Goal: Task Accomplishment & Management: Complete application form

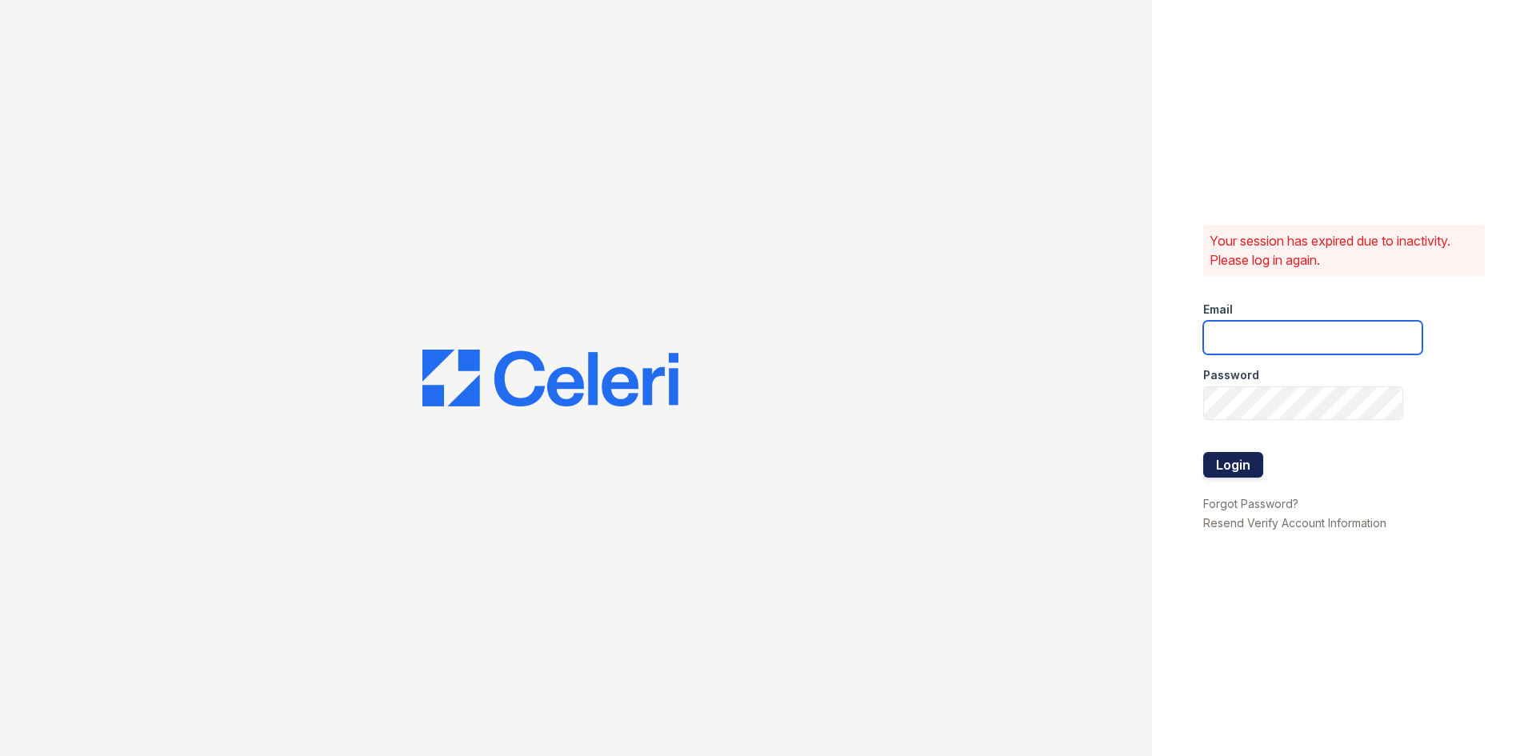
type input "[EMAIL_ADDRESS][DOMAIN_NAME]"
click at [1248, 463] on button "Login" at bounding box center [1233, 465] width 60 height 26
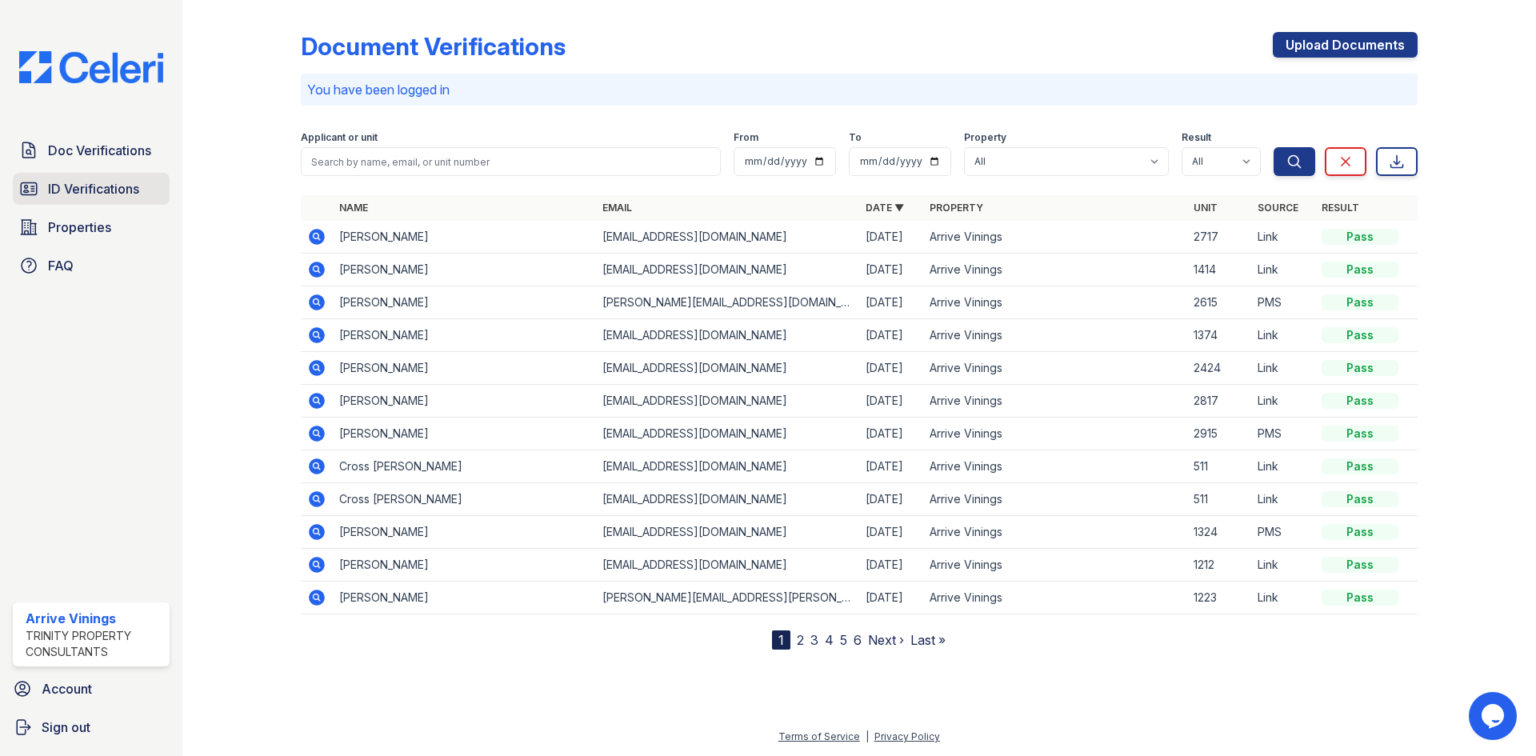
drag, startPoint x: 94, startPoint y: 210, endPoint x: 87, endPoint y: 195, distance: 15.8
click at [94, 207] on div "Doc Verifications ID Verifications Properties FAQ" at bounding box center [91, 207] width 170 height 147
click at [87, 194] on span "ID Verifications" at bounding box center [93, 188] width 91 height 19
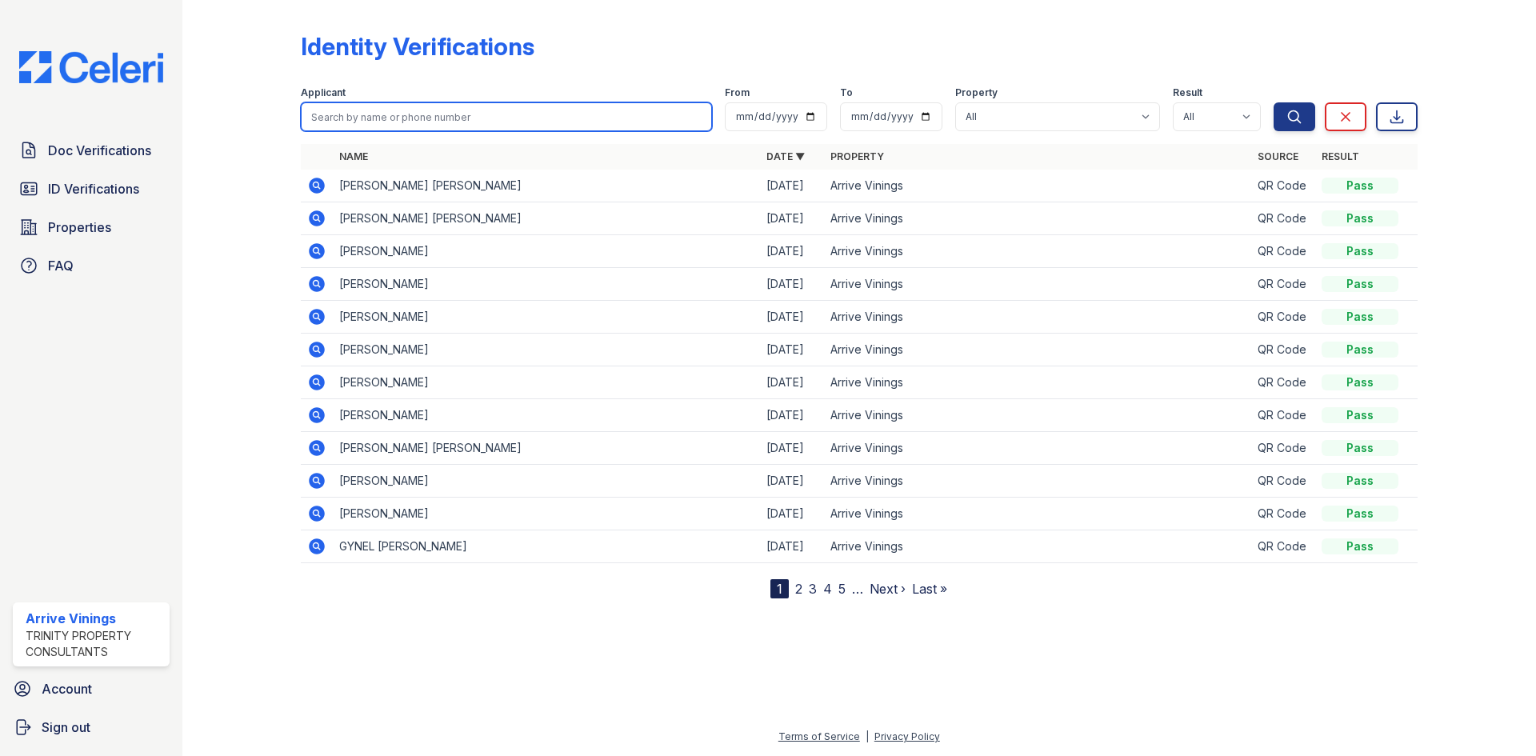
click at [456, 118] on input "search" at bounding box center [506, 116] width 411 height 29
type input "cross"
click at [1274, 102] on button "Search" at bounding box center [1295, 116] width 42 height 29
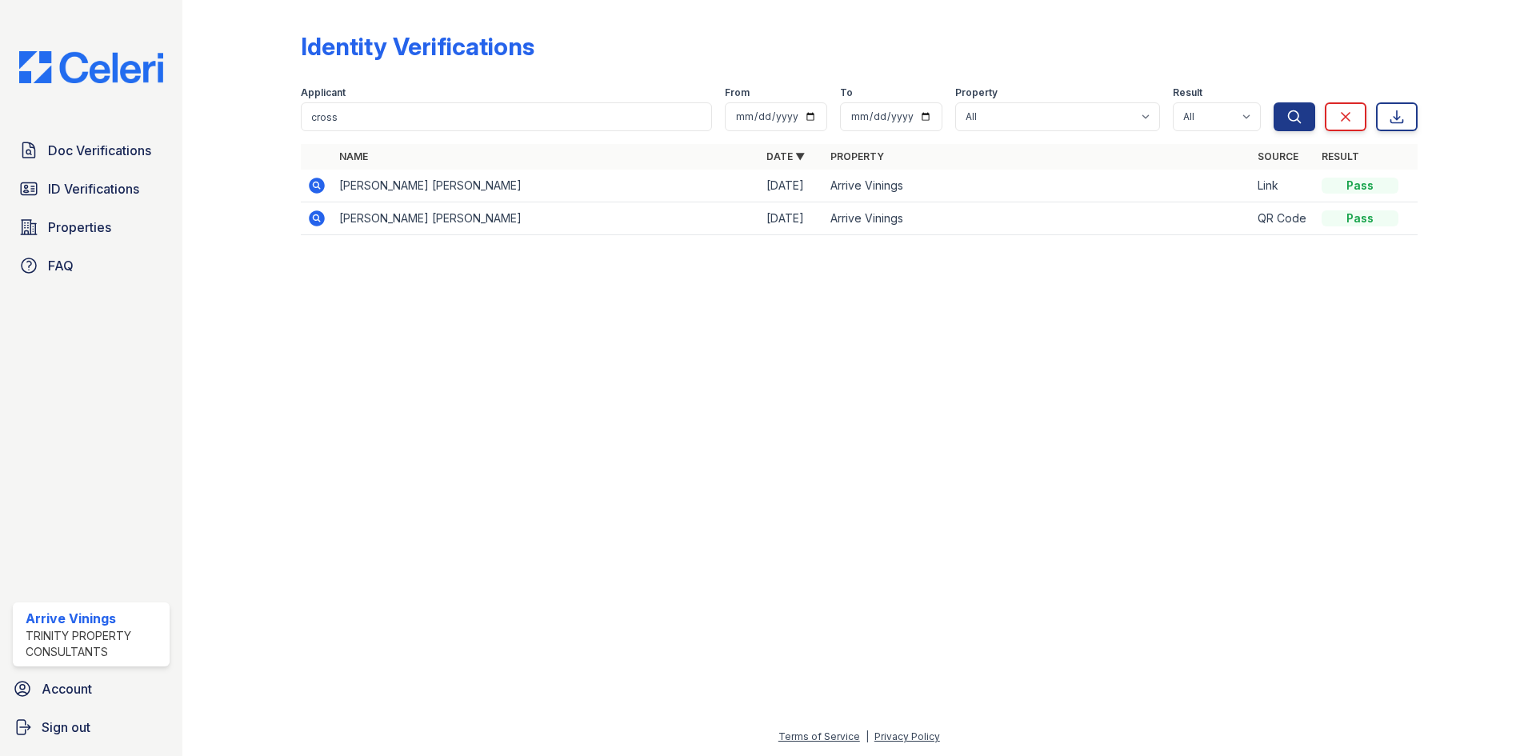
click at [321, 186] on icon at bounding box center [317, 186] width 16 height 16
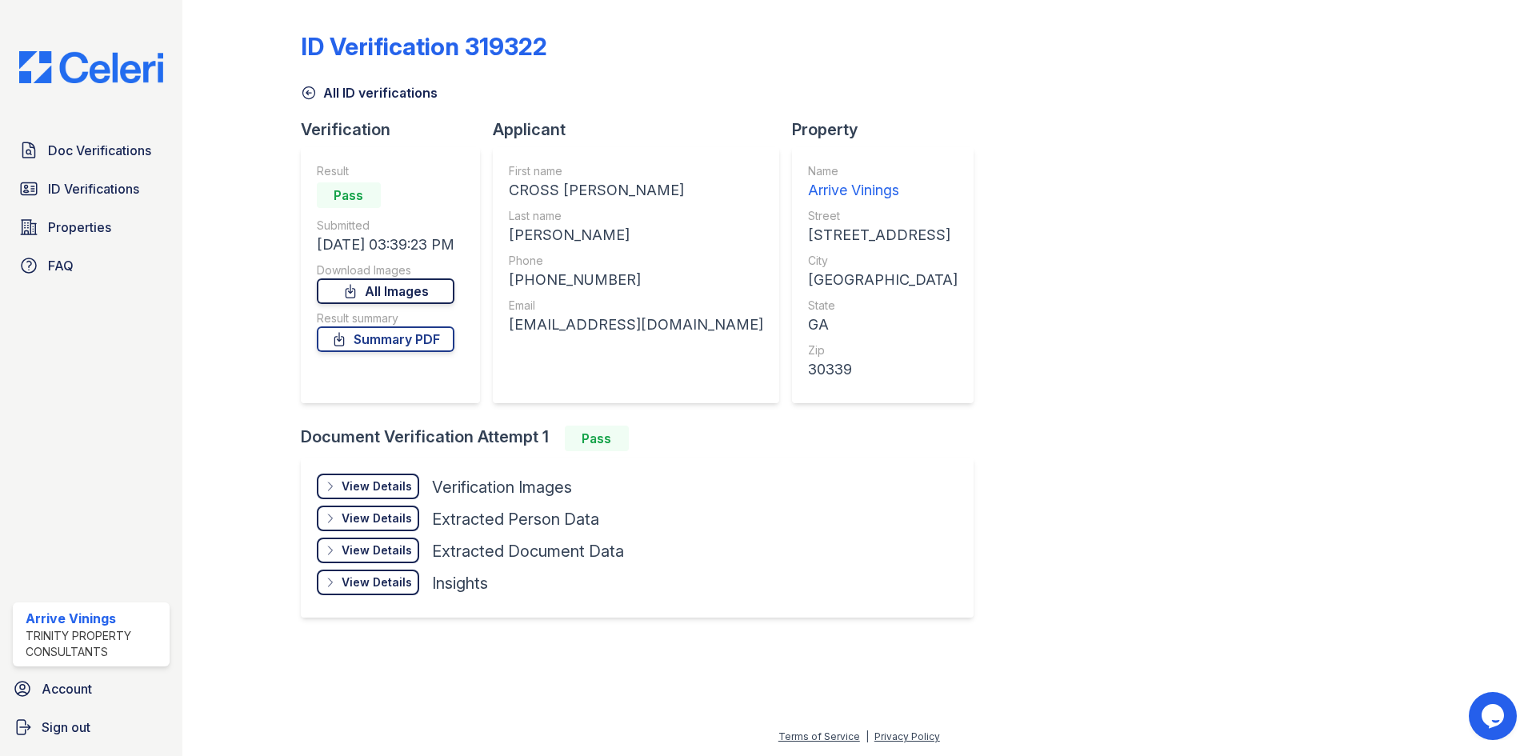
click at [403, 294] on link "All Images" at bounding box center [386, 291] width 138 height 26
click at [88, 140] on link "Doc Verifications" at bounding box center [91, 150] width 157 height 32
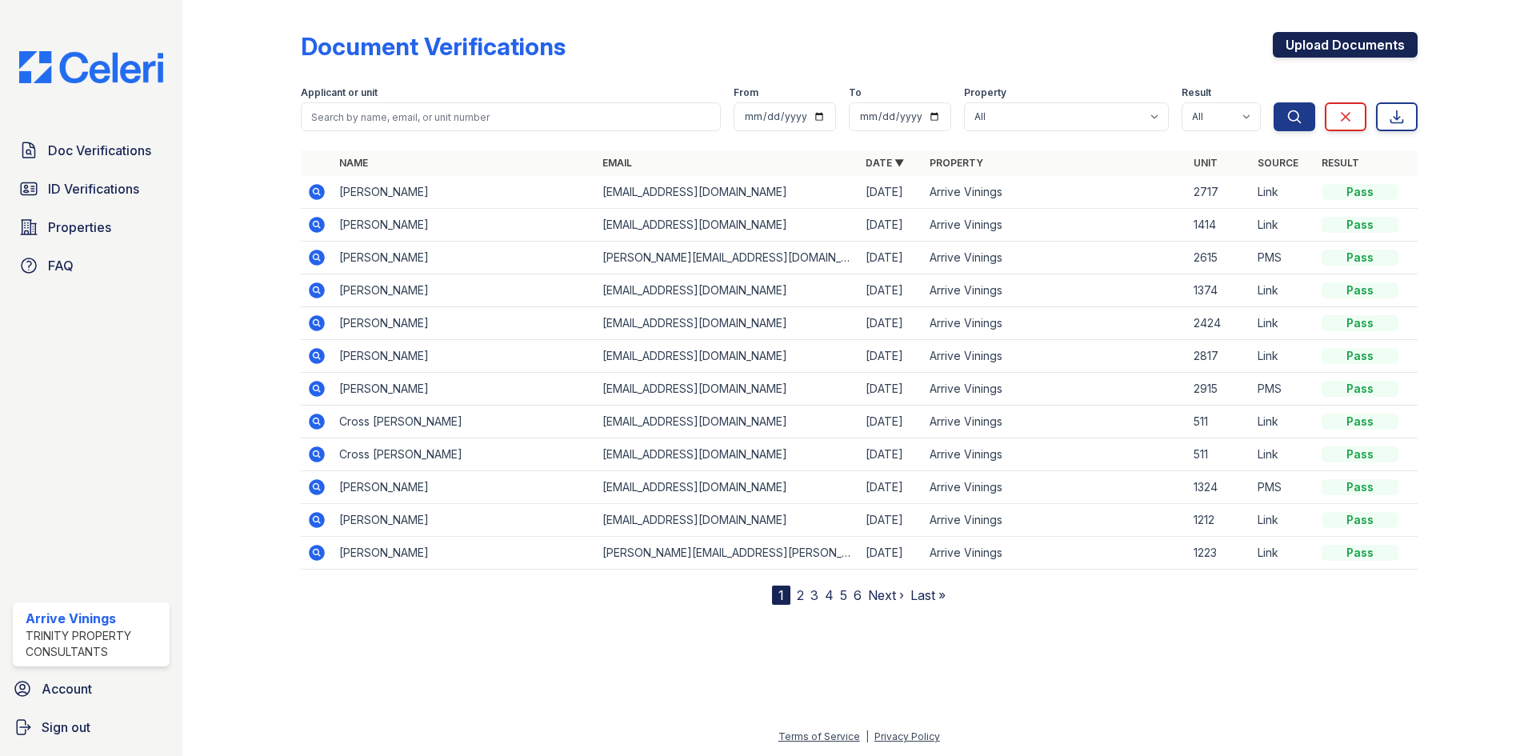
click at [1339, 47] on link "Upload Documents" at bounding box center [1345, 45] width 145 height 26
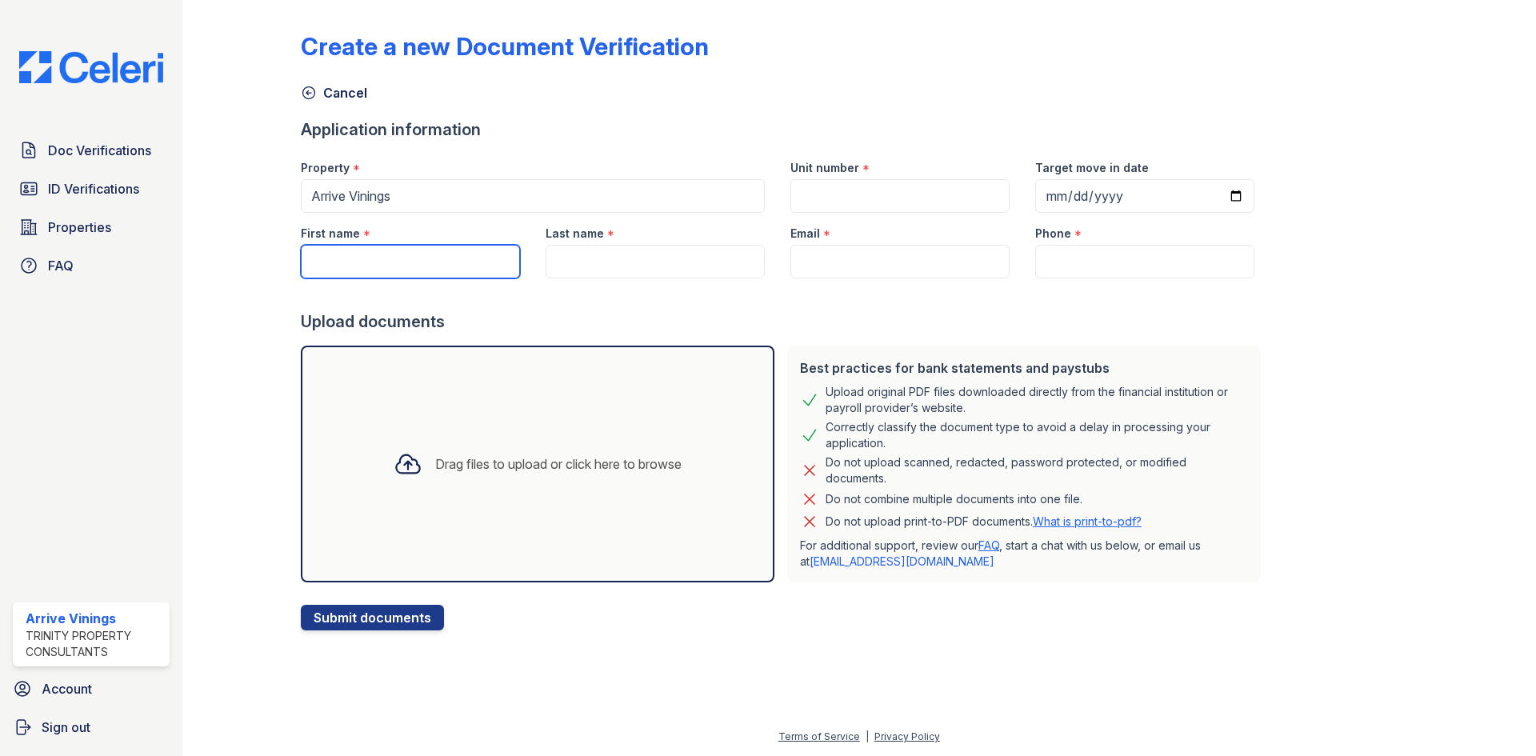
click at [451, 253] on input "First name" at bounding box center [410, 262] width 219 height 34
type input "[PERSON_NAME]"
click at [640, 268] on input "Last name" at bounding box center [655, 262] width 219 height 34
type input "French"
drag, startPoint x: 1073, startPoint y: 221, endPoint x: 1089, endPoint y: 158, distance: 65.2
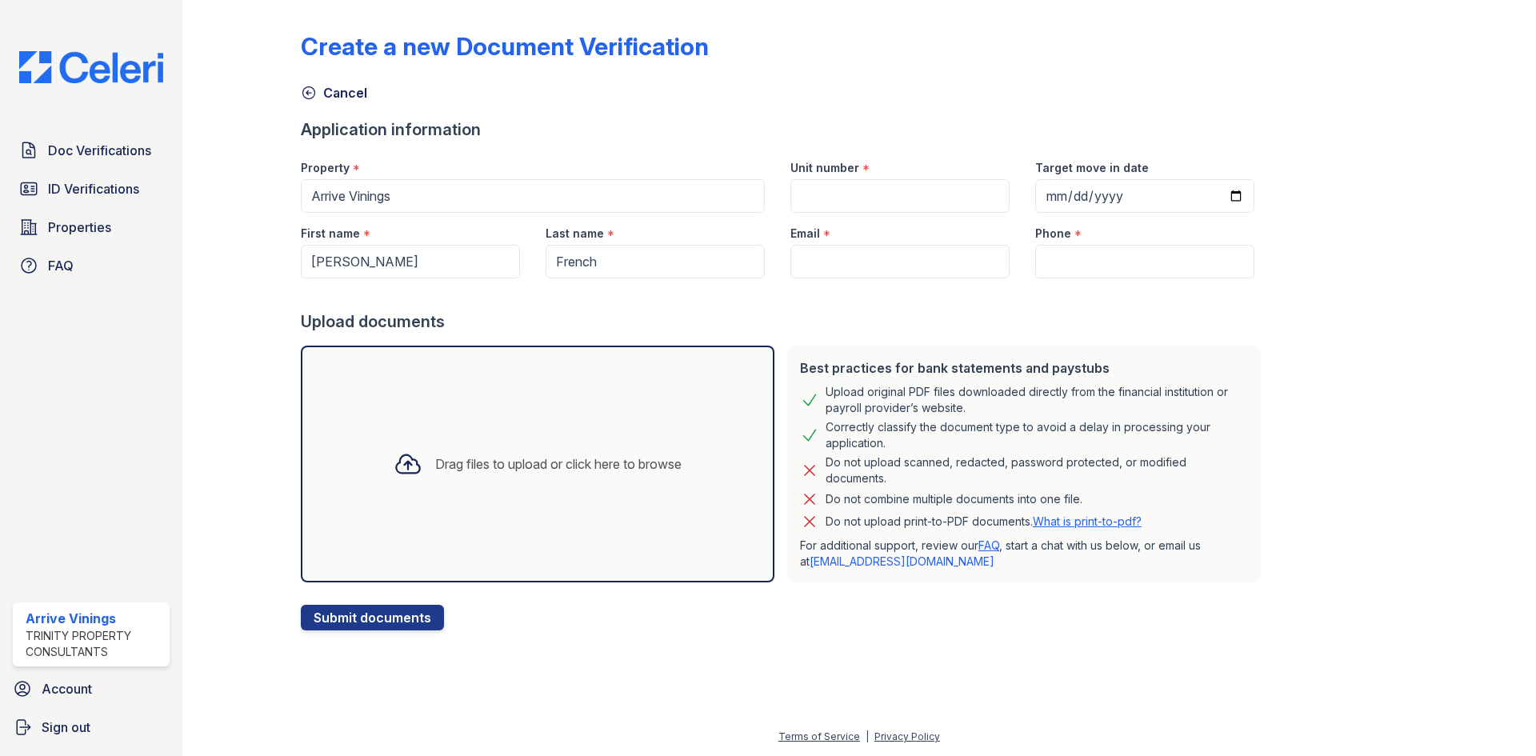
click at [1073, 220] on div "Phone *" at bounding box center [1144, 229] width 219 height 32
paste input "[EMAIL_ADDRESS][DOMAIN_NAME]"
type input "[EMAIL_ADDRESS][DOMAIN_NAME]"
paste input "(678) 791-6724"
type input "(678) 791-6724"
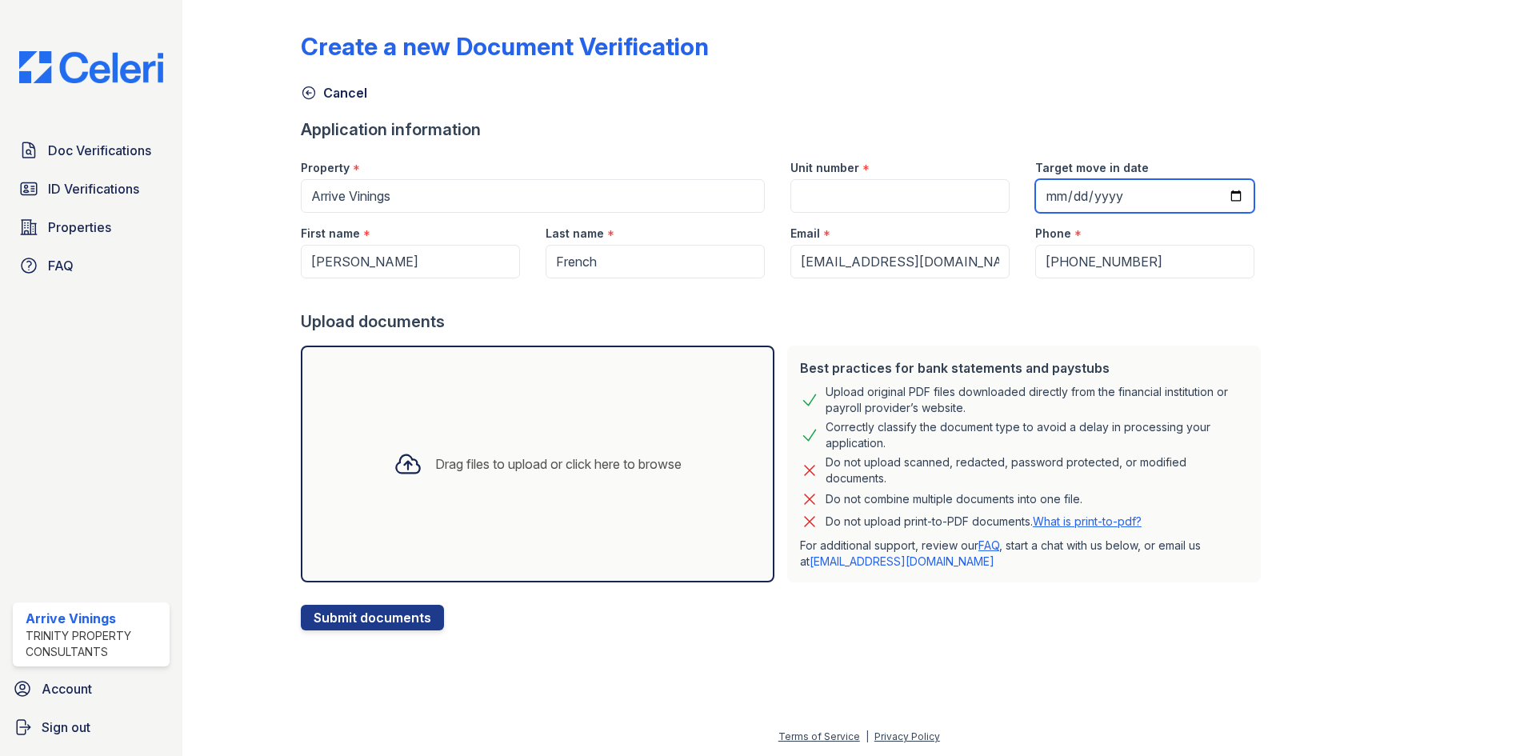
click at [1218, 190] on input "Target move in date" at bounding box center [1144, 196] width 219 height 34
type input "2025-10-10"
click at [926, 206] on input "Unit number" at bounding box center [899, 196] width 219 height 34
type input "1213"
click at [441, 481] on div "Drag files to upload or click here to browse" at bounding box center [538, 464] width 314 height 54
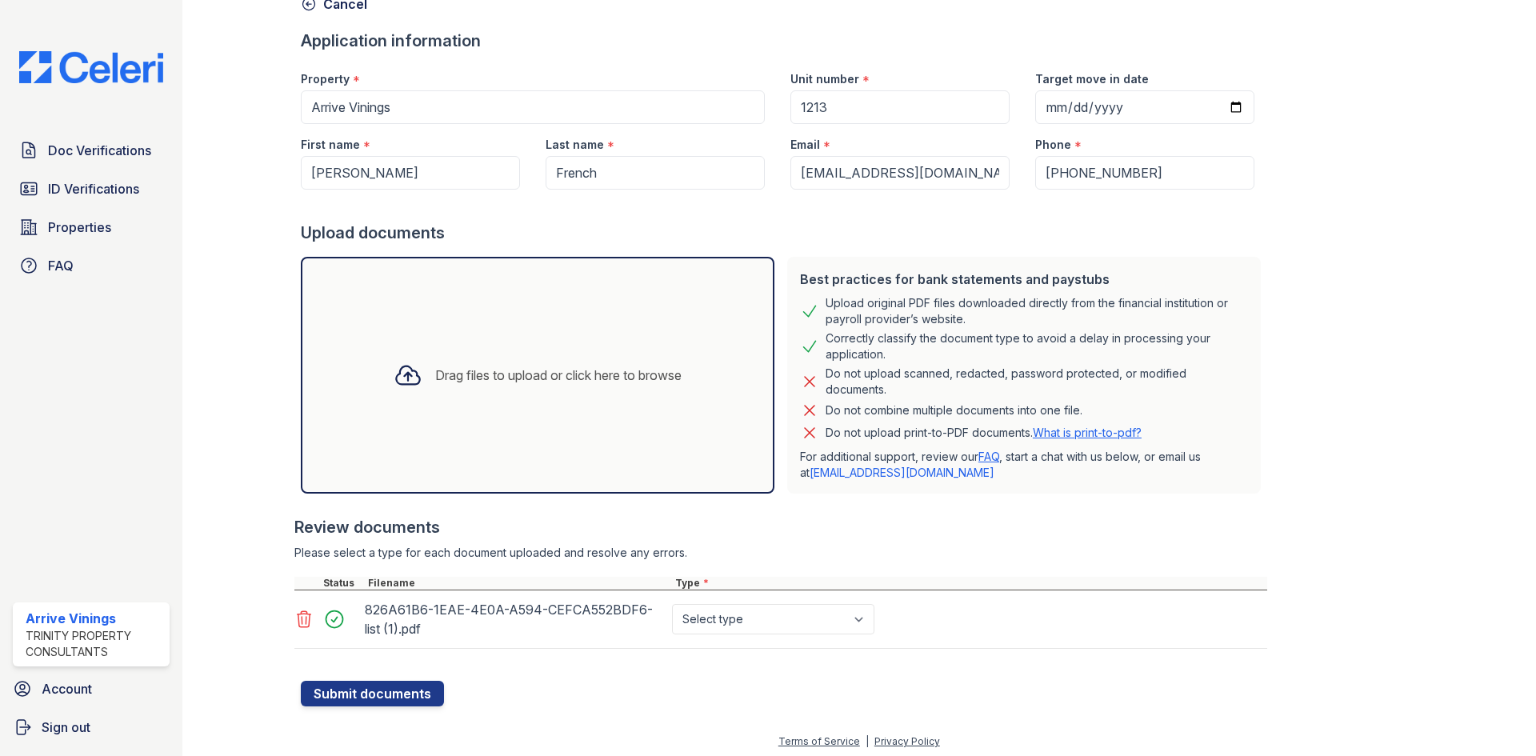
scroll to position [94, 0]
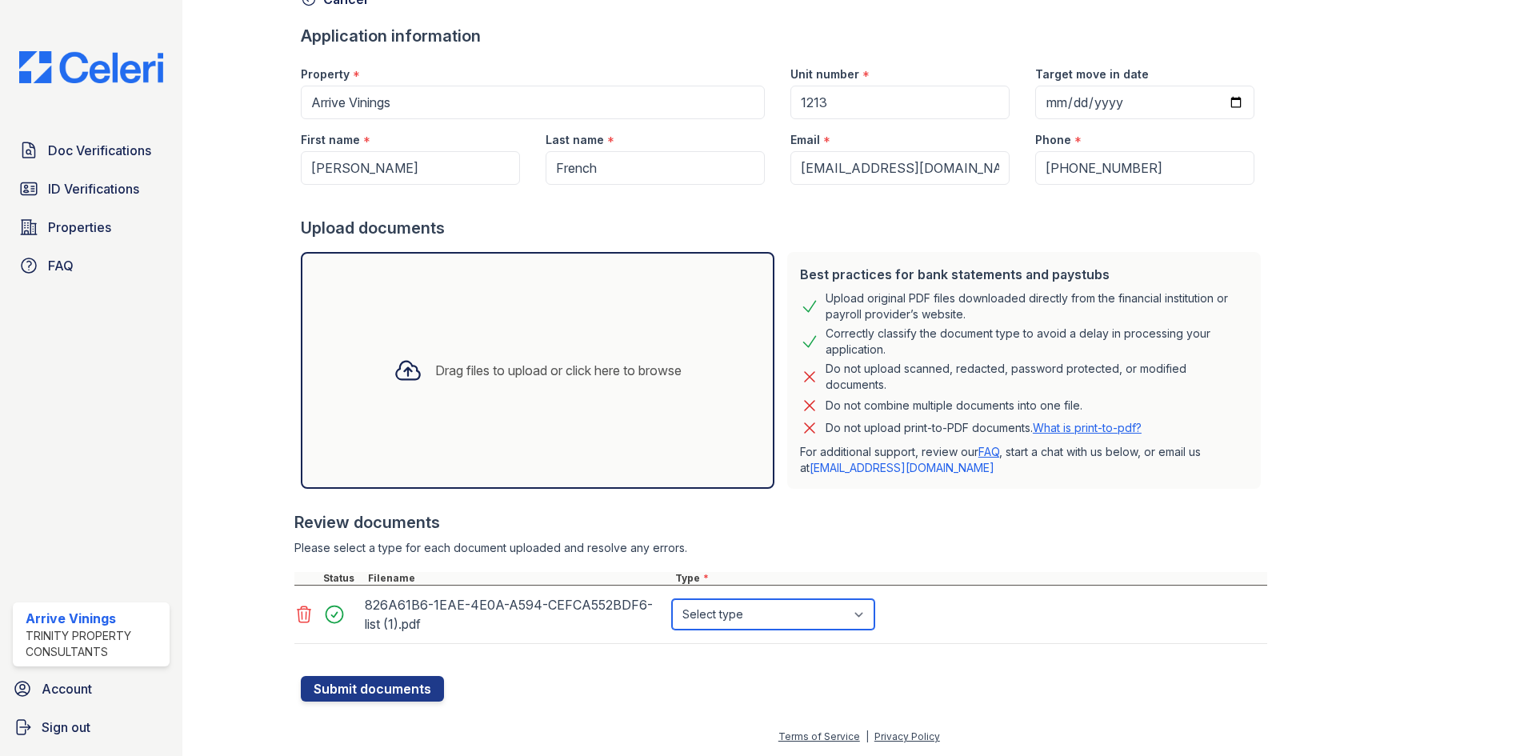
click at [754, 614] on select "Select type Paystub Bank Statement Offer Letter Tax Documents Benefit Award Let…" at bounding box center [773, 614] width 202 height 30
select select "bank_statement"
click at [672, 599] on select "Select type Paystub Bank Statement Offer Letter Tax Documents Benefit Award Let…" at bounding box center [773, 614] width 202 height 30
click at [485, 422] on div "Drag files to upload or click here to browse" at bounding box center [538, 370] width 474 height 237
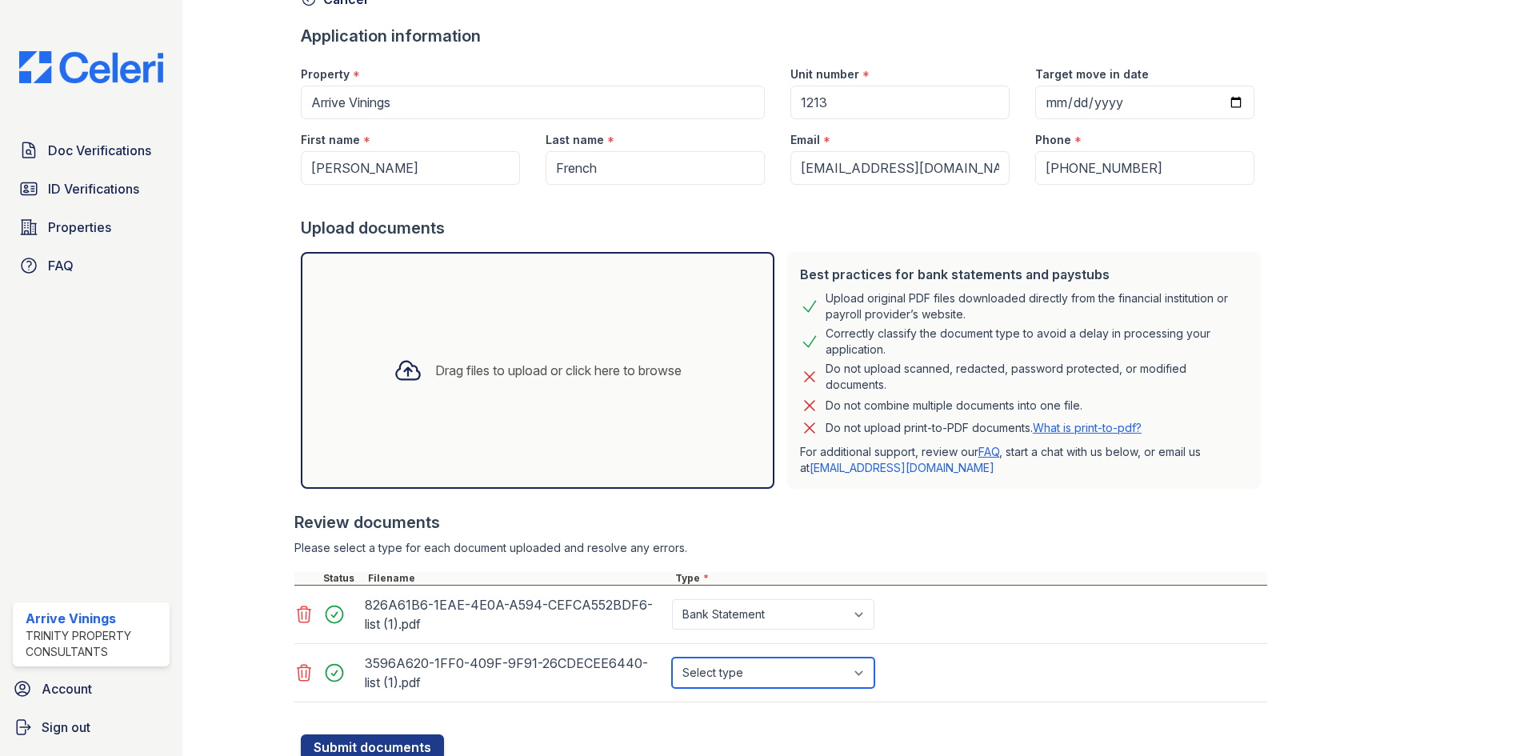
click at [785, 670] on select "Select type Paystub Bank Statement Offer Letter Tax Documents Benefit Award Let…" at bounding box center [773, 673] width 202 height 30
select select "bank_statement"
click at [672, 658] on select "Select type Paystub Bank Statement Offer Letter Tax Documents Benefit Award Let…" at bounding box center [773, 673] width 202 height 30
click at [470, 396] on div "Drag files to upload or click here to browse" at bounding box center [538, 370] width 314 height 54
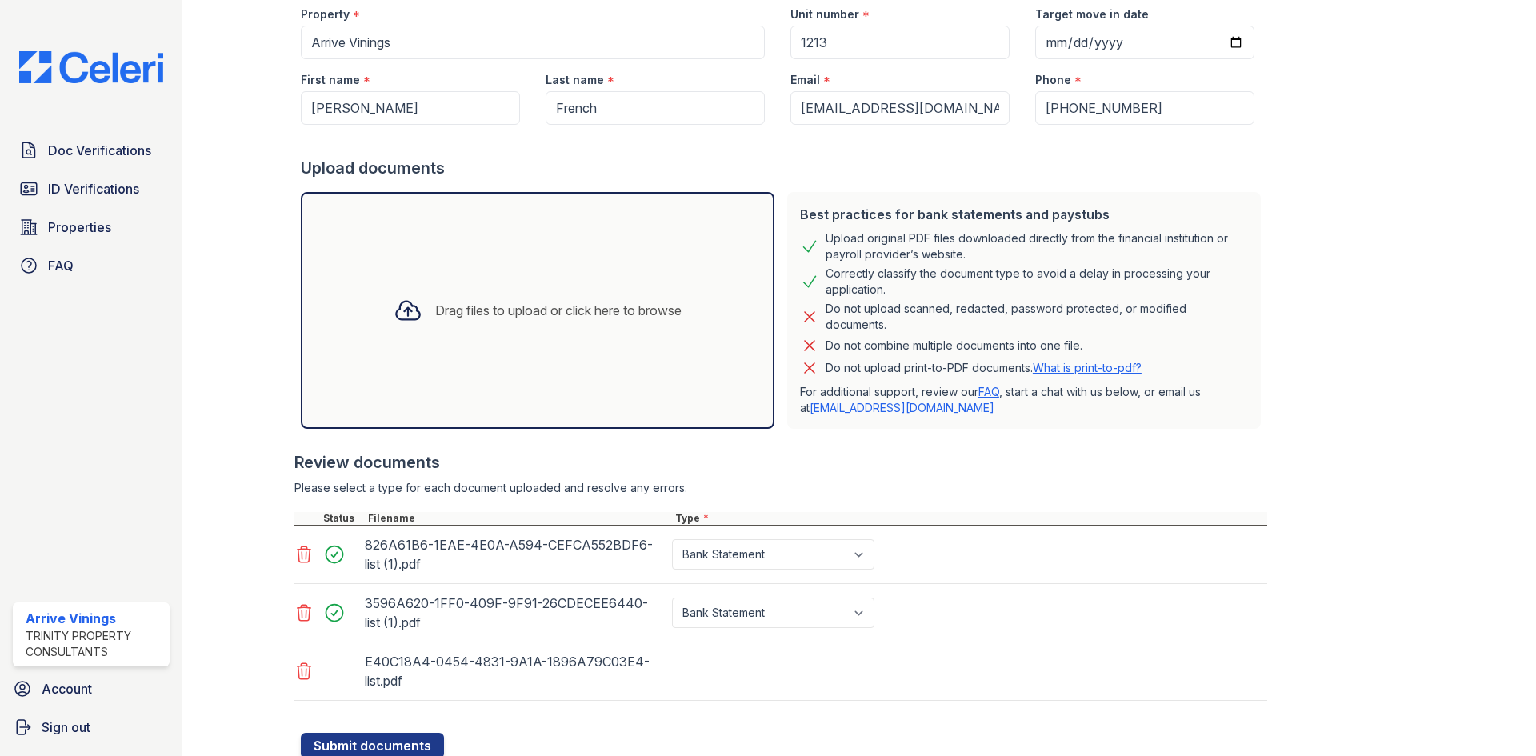
scroll to position [210, 0]
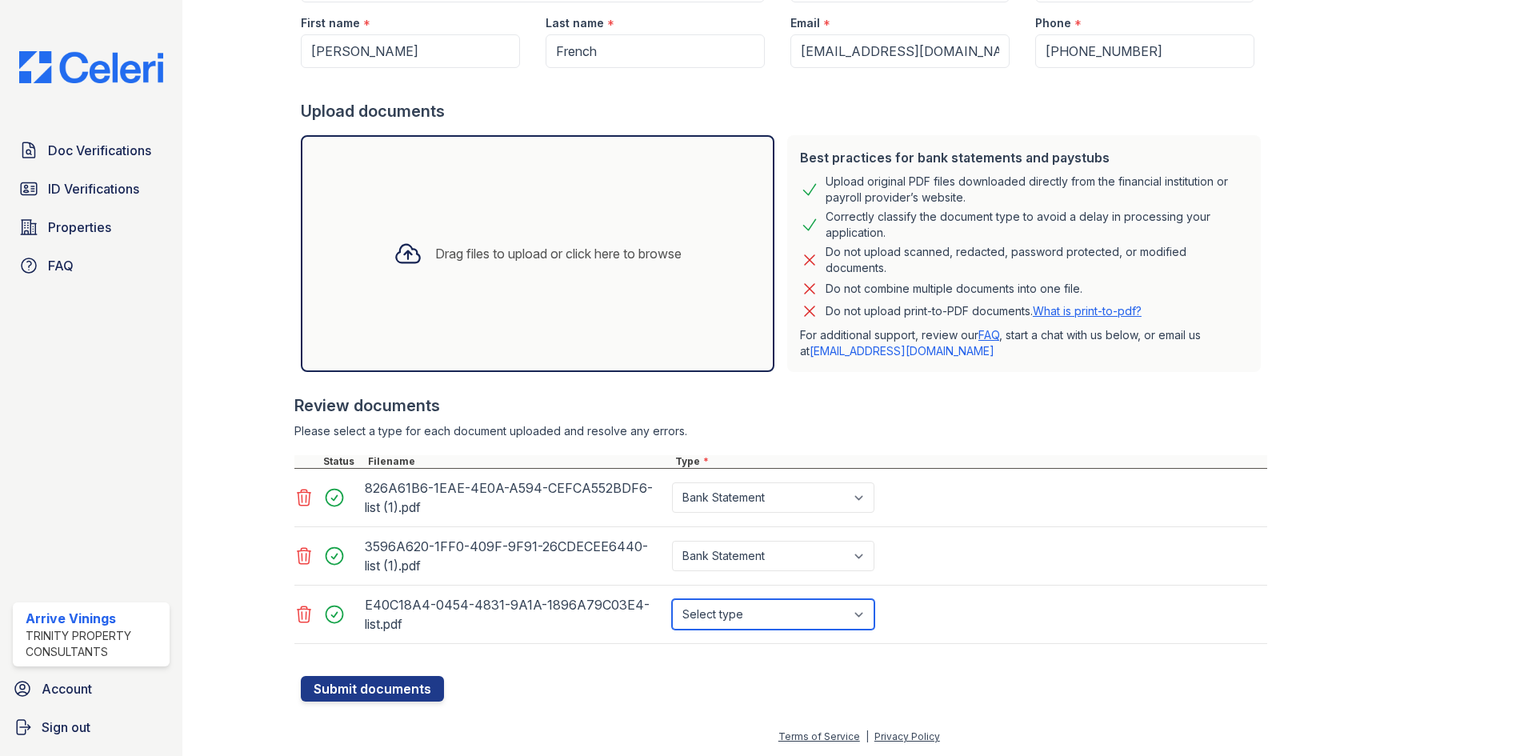
click at [831, 609] on select "Select type Paystub Bank Statement Offer Letter Tax Documents Benefit Award Let…" at bounding box center [773, 614] width 202 height 30
select select "bank_statement"
click at [672, 599] on select "Select type Paystub Bank Statement Offer Letter Tax Documents Benefit Award Let…" at bounding box center [773, 614] width 202 height 30
click at [466, 275] on div "Drag files to upload or click here to browse" at bounding box center [538, 253] width 314 height 54
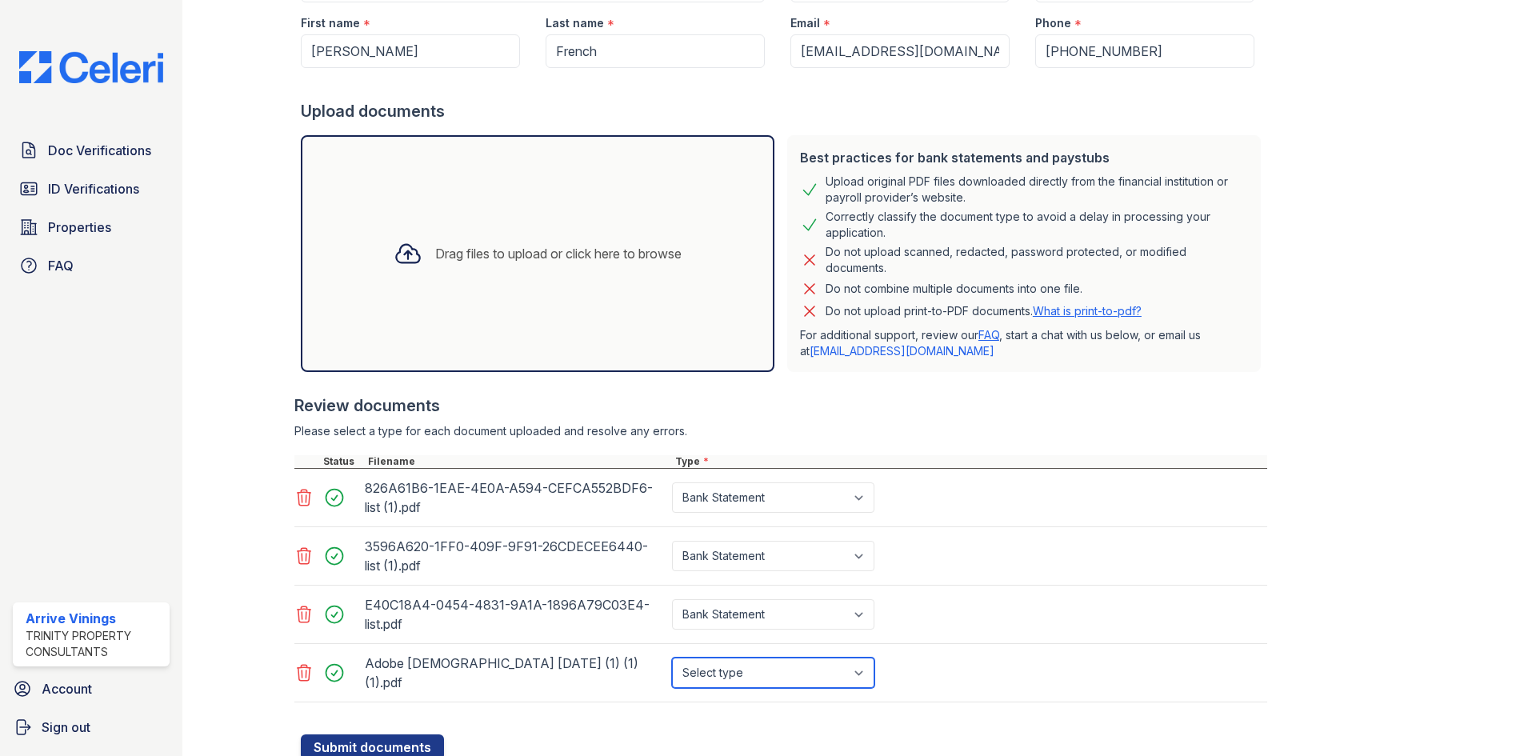
click at [806, 660] on select "Select type Paystub Bank Statement Offer Letter Tax Documents Benefit Award Let…" at bounding box center [773, 673] width 202 height 30
select select "other"
click at [672, 658] on select "Select type Paystub Bank Statement Offer Letter Tax Documents Benefit Award Let…" at bounding box center [773, 673] width 202 height 30
click at [388, 734] on button "Submit documents" at bounding box center [372, 747] width 143 height 26
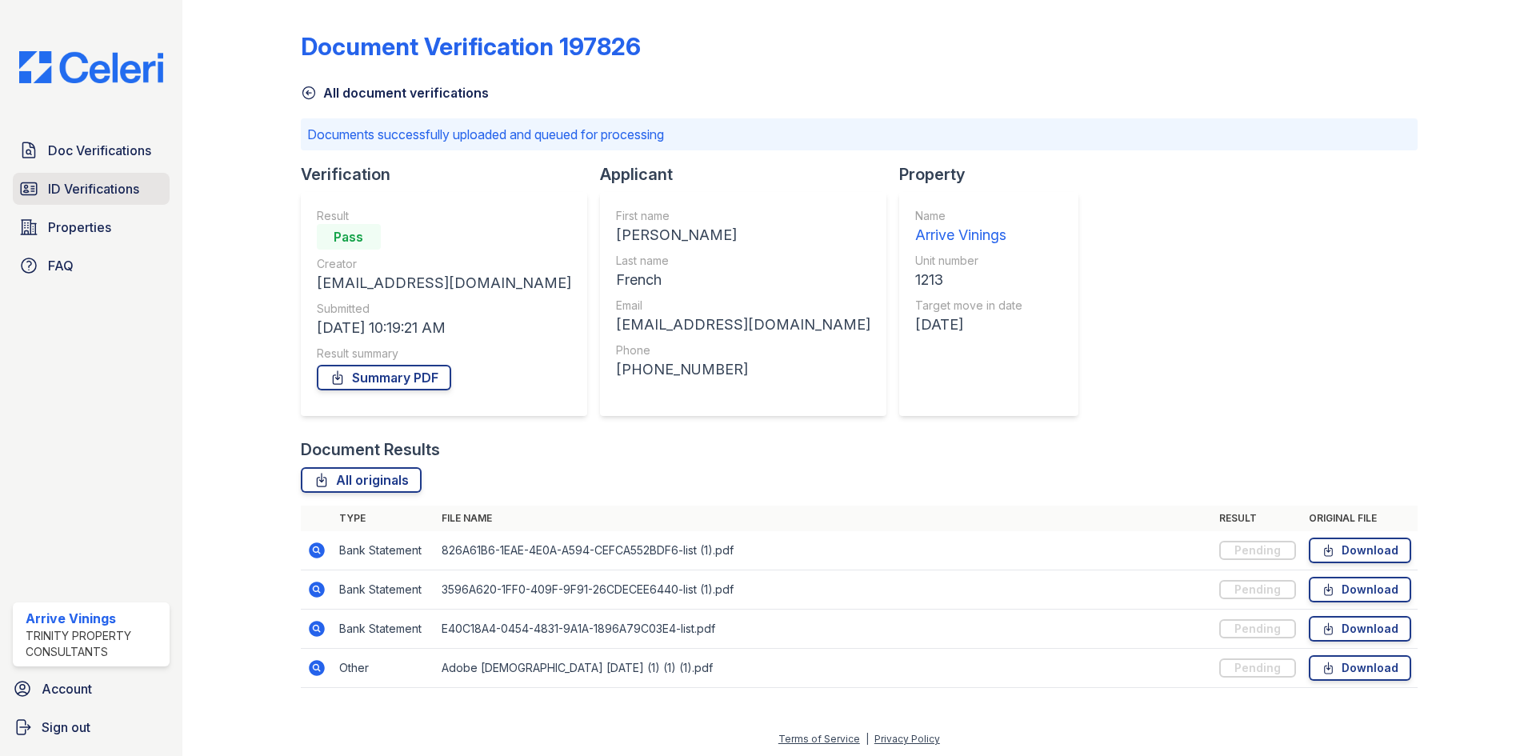
click at [70, 188] on span "ID Verifications" at bounding box center [93, 188] width 91 height 19
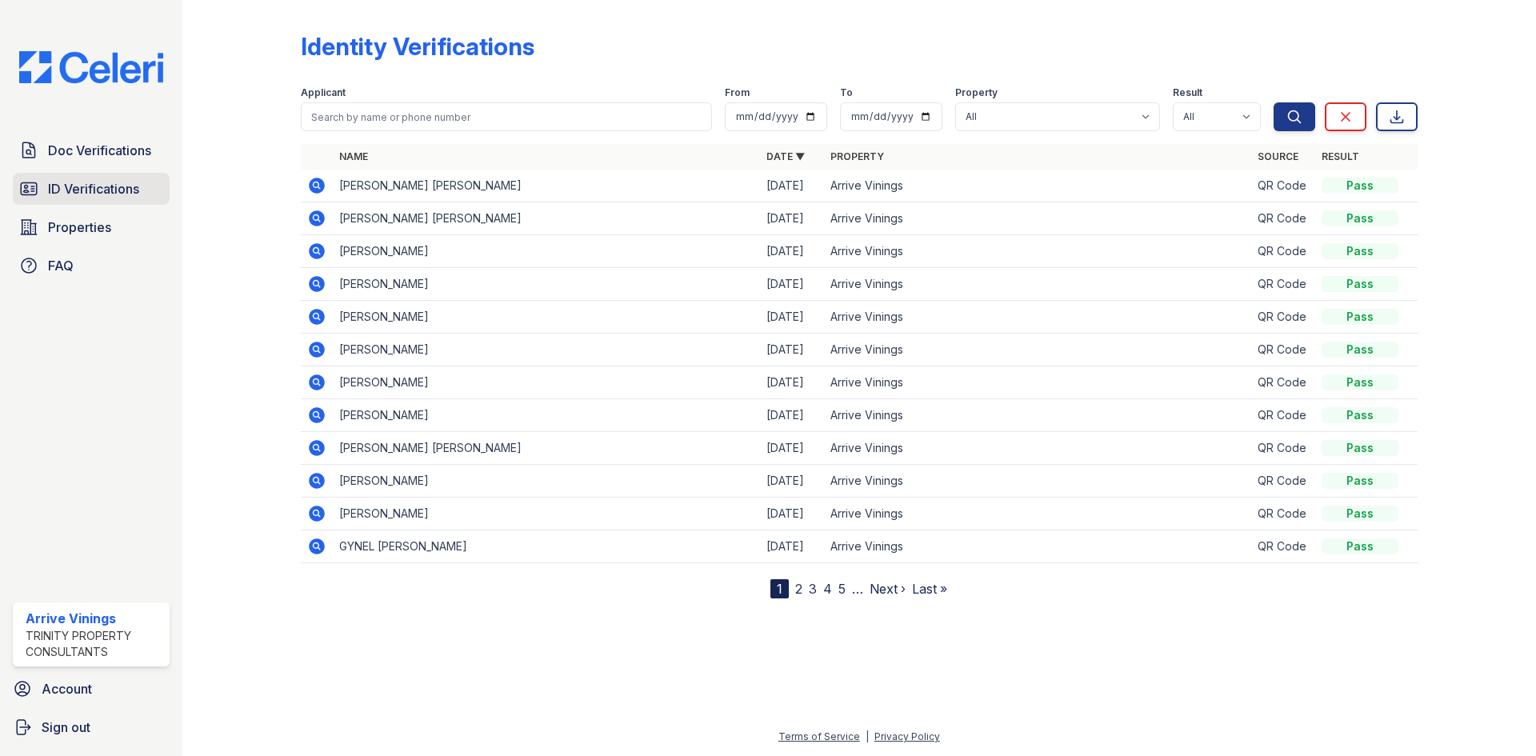
click at [99, 198] on span "ID Verifications" at bounding box center [93, 188] width 91 height 19
click at [74, 185] on span "ID Verifications" at bounding box center [93, 188] width 91 height 19
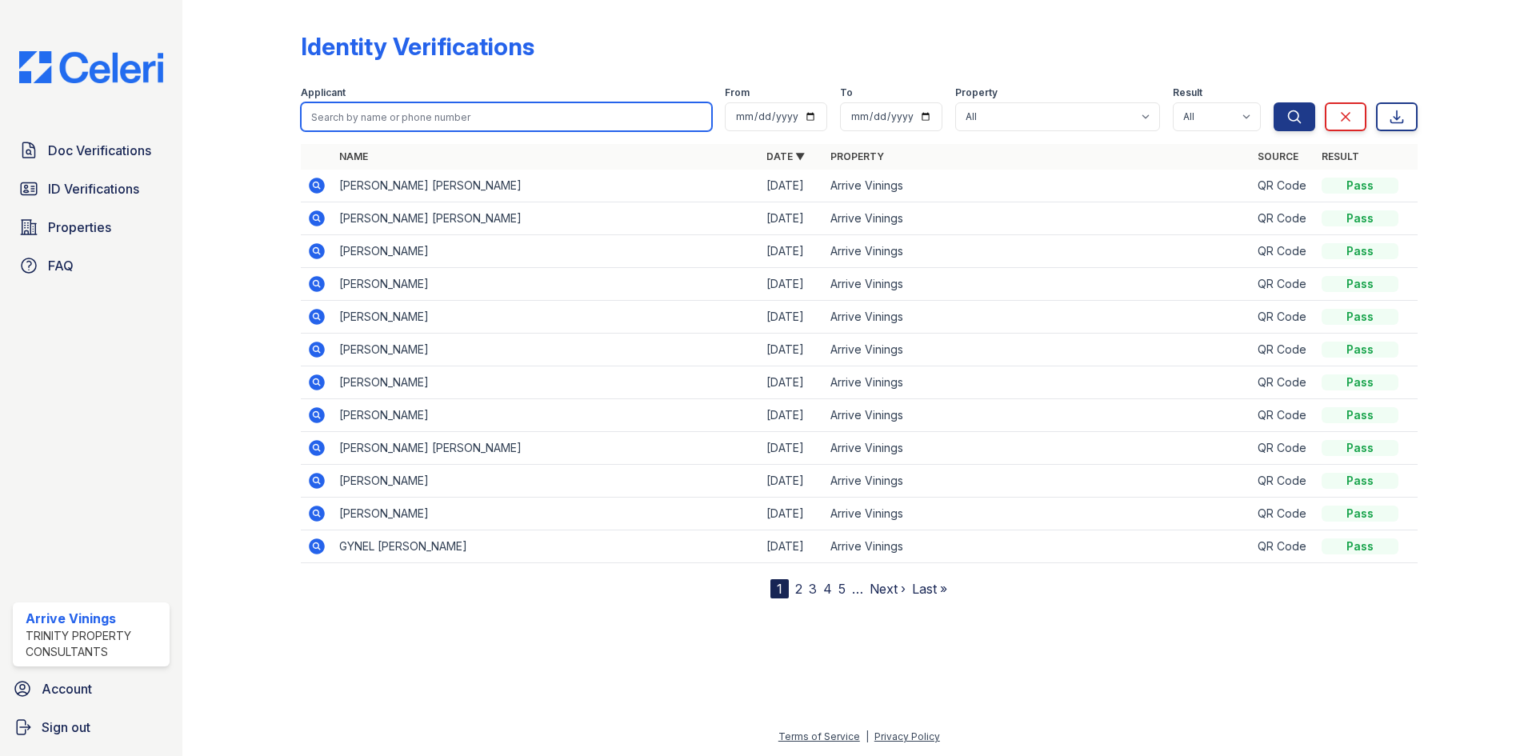
paste input "Zhang, Yiyun"
type input "Zhang, Yiyun"
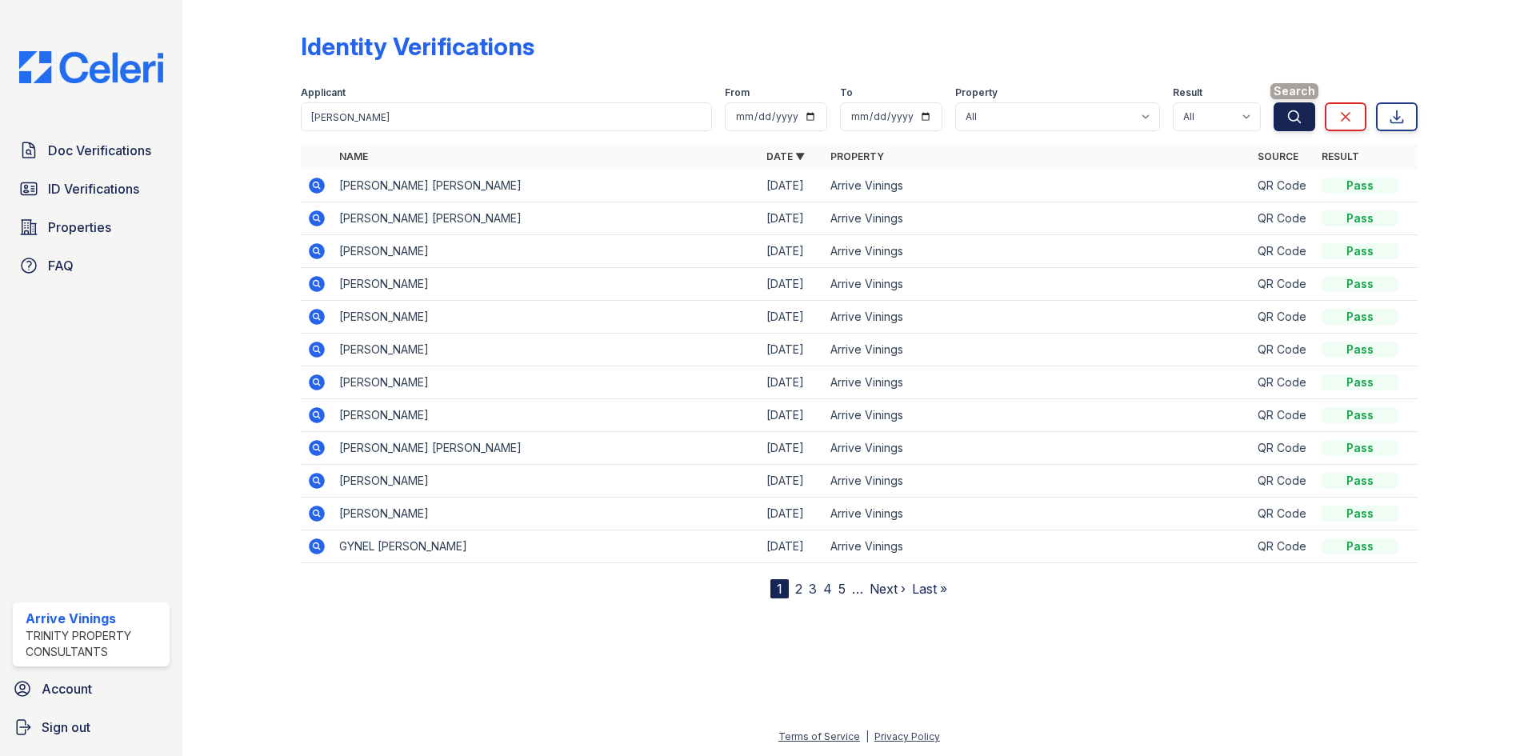
click at [1294, 114] on icon "submit" at bounding box center [1294, 117] width 16 height 16
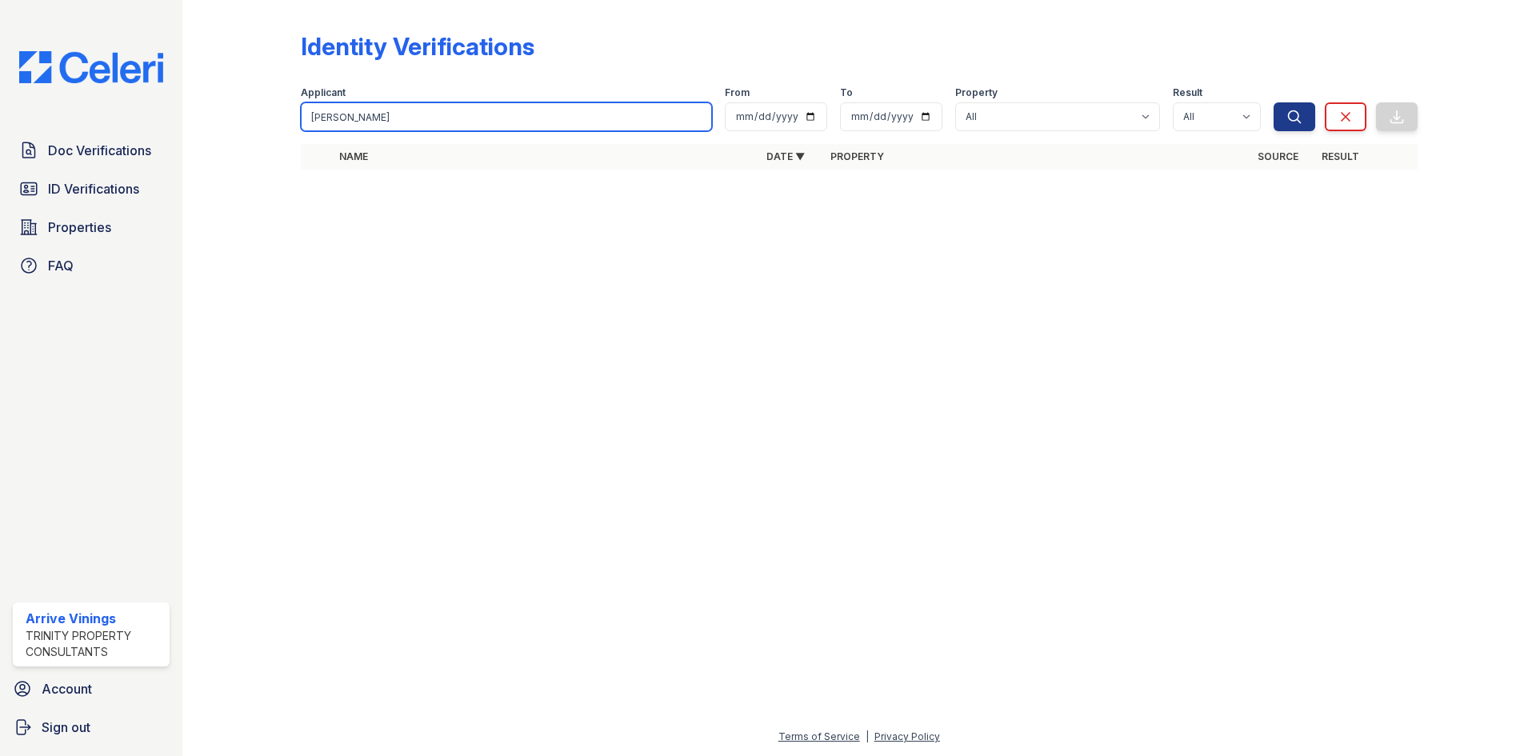
drag, startPoint x: 343, startPoint y: 120, endPoint x: 560, endPoint y: 165, distance: 221.4
click at [559, 165] on div "Identity Verifications Filter Applicant Zhang, Yiyun From To Property All Arriv…" at bounding box center [859, 95] width 1117 height 179
type input "Zhang"
click at [1274, 102] on button "Search" at bounding box center [1295, 116] width 42 height 29
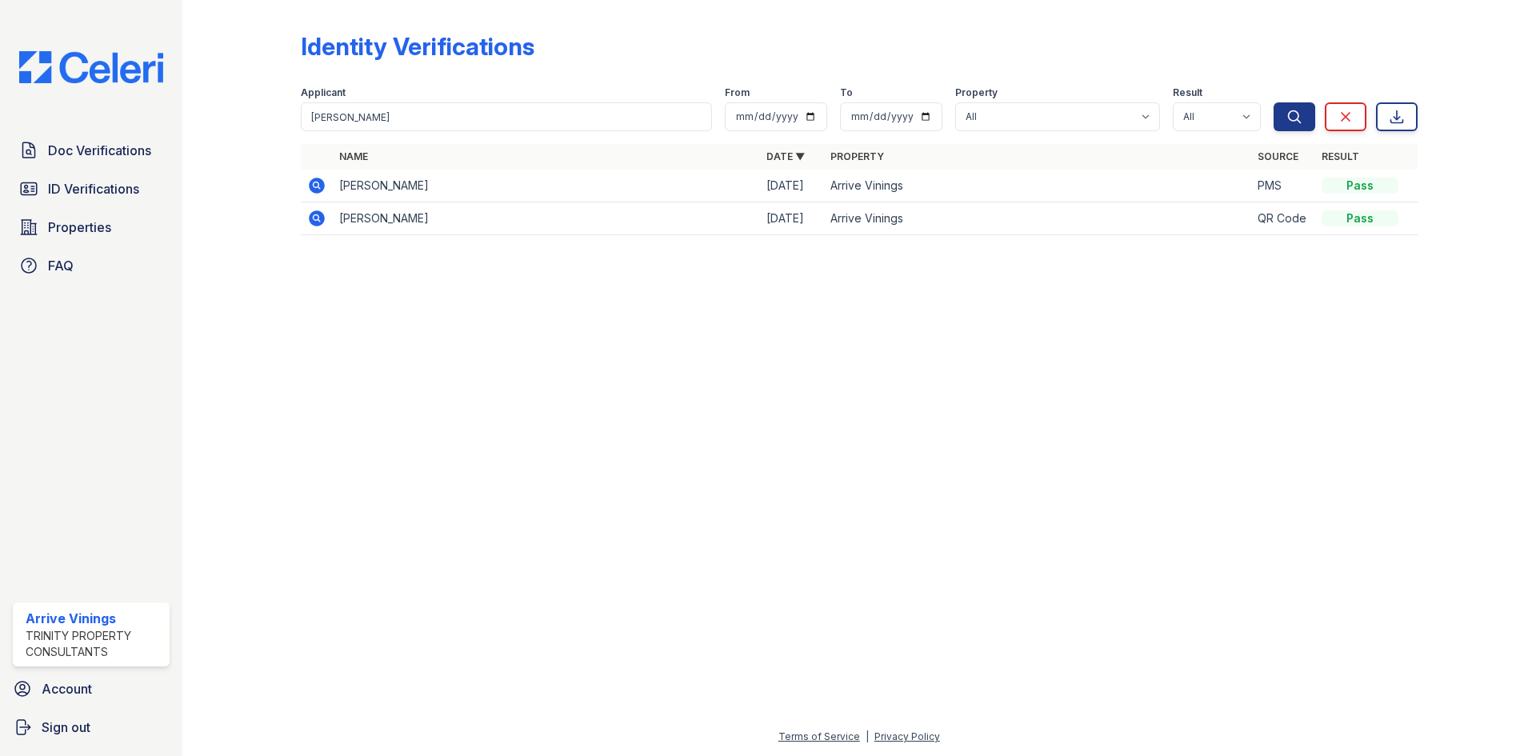
click at [318, 186] on icon at bounding box center [316, 185] width 19 height 19
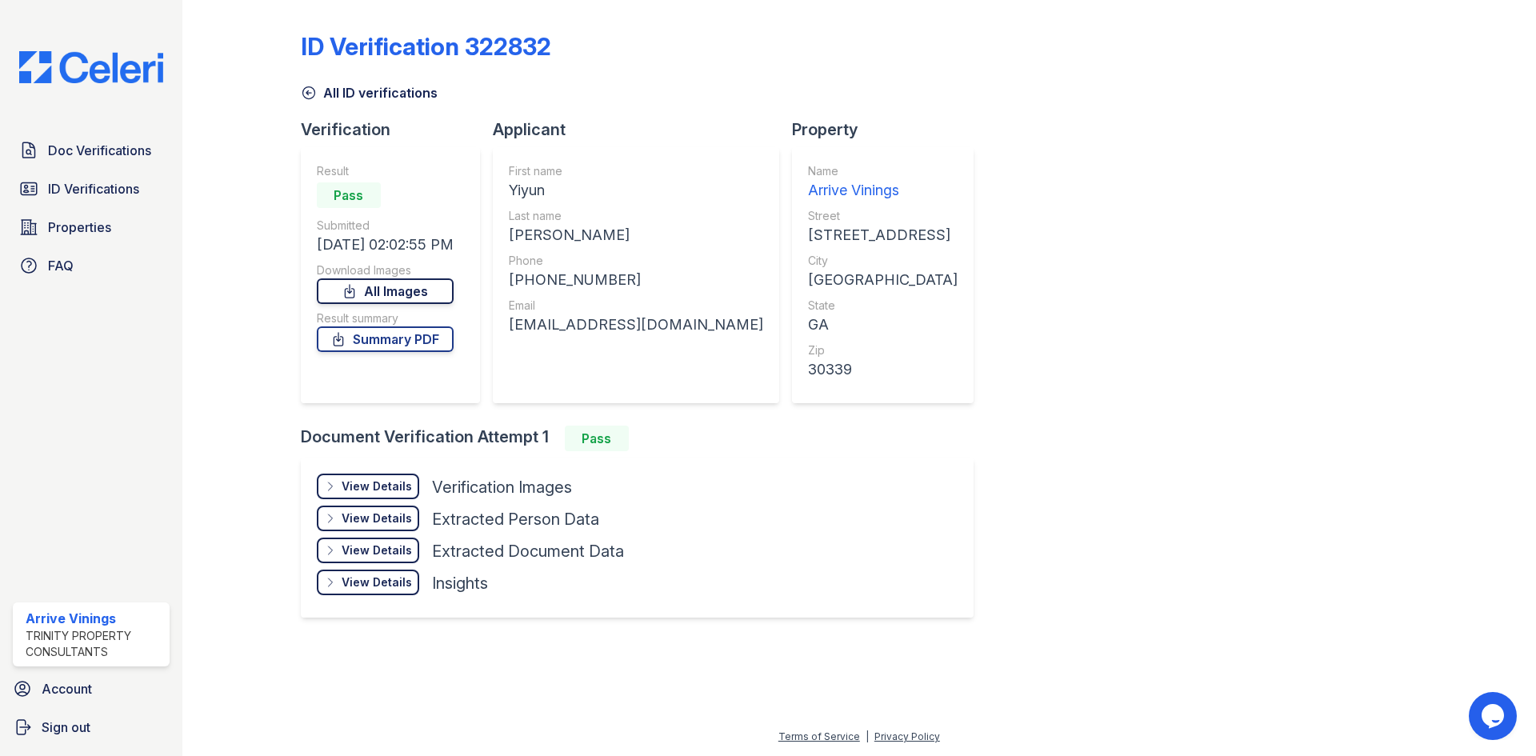
click at [423, 291] on link "All Images" at bounding box center [385, 291] width 137 height 26
click at [435, 291] on link "All Images" at bounding box center [385, 291] width 137 height 26
click at [423, 335] on link "Summary PDF" at bounding box center [385, 339] width 137 height 26
click at [64, 148] on span "Doc Verifications" at bounding box center [99, 150] width 103 height 19
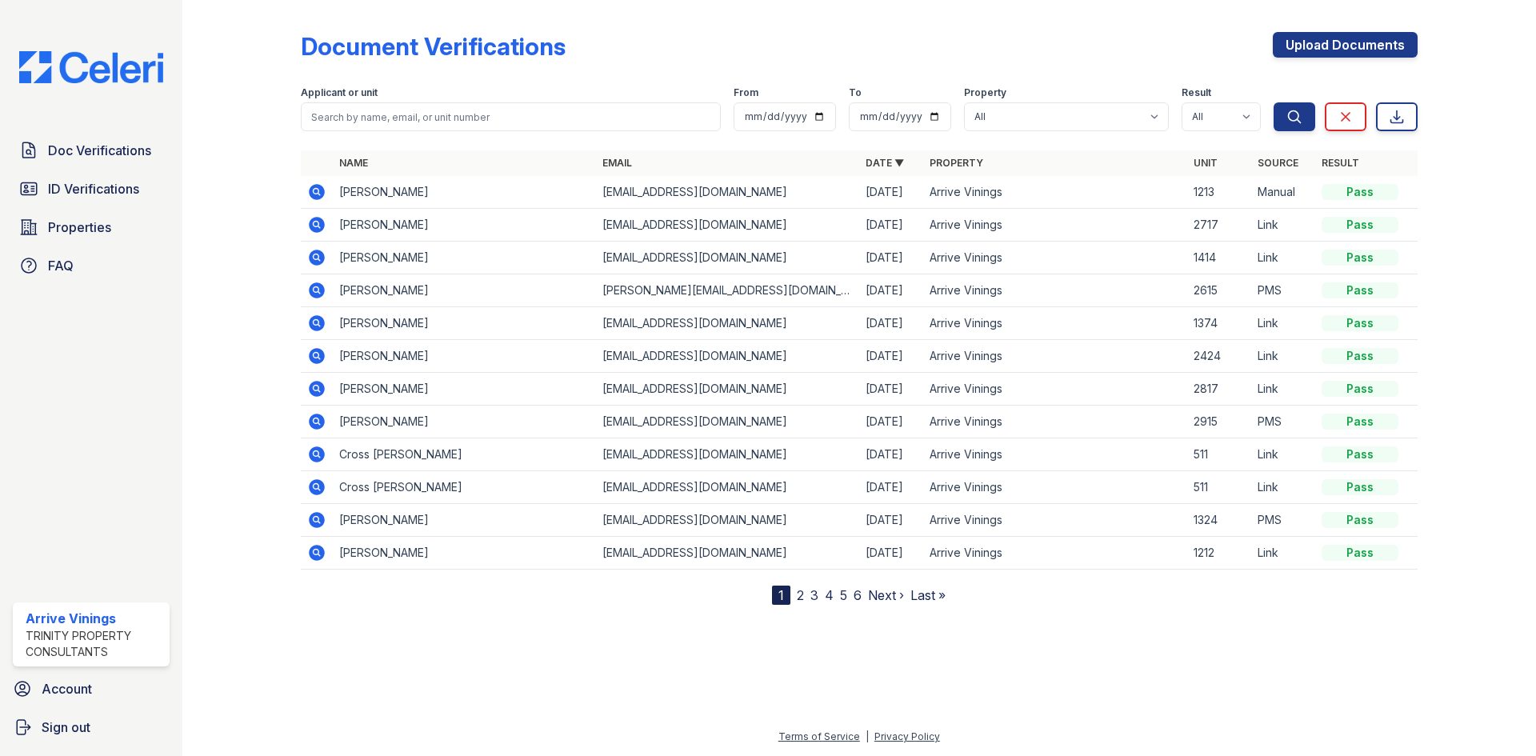
click at [322, 187] on icon at bounding box center [317, 192] width 16 height 16
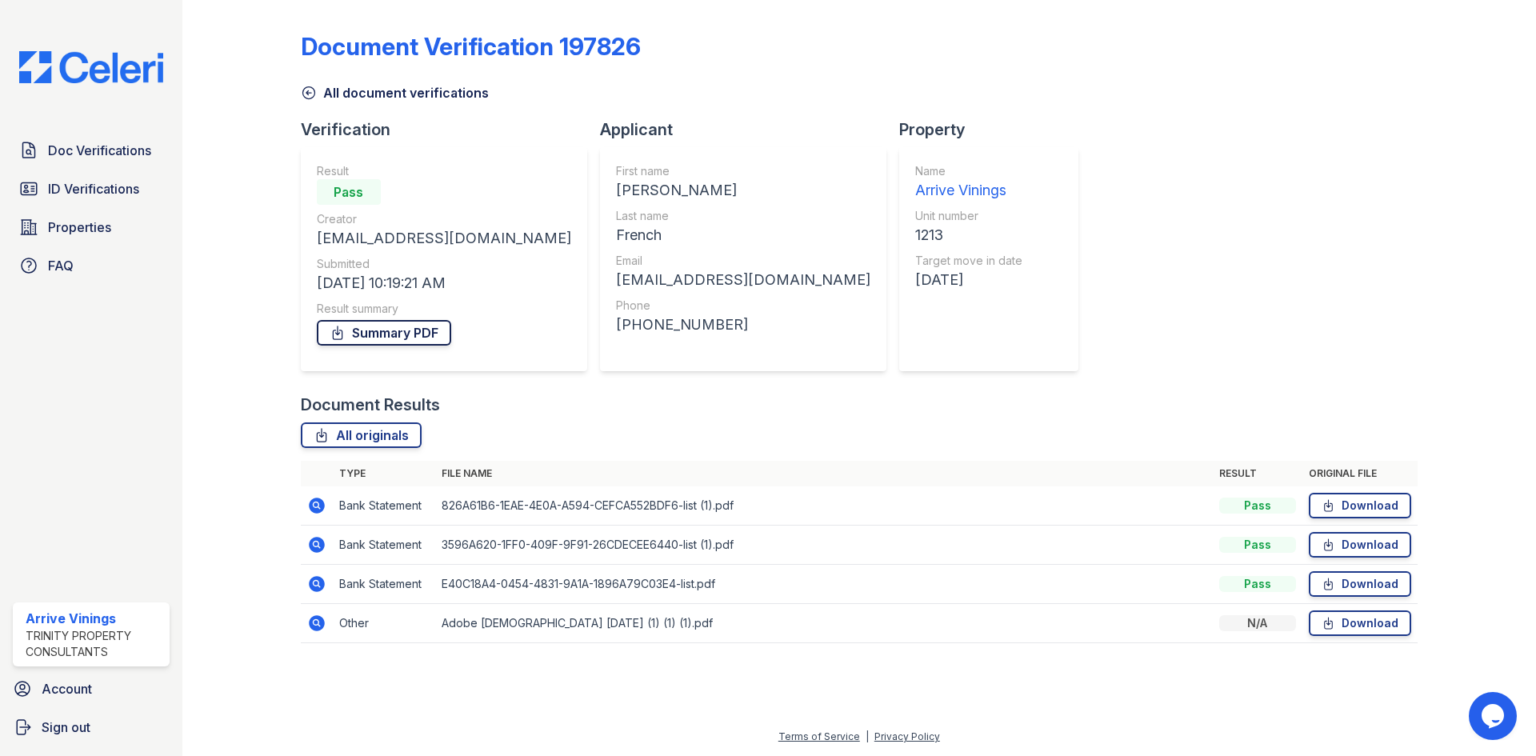
click at [390, 330] on link "Summary PDF" at bounding box center [384, 333] width 134 height 26
click at [120, 141] on span "Doc Verifications" at bounding box center [99, 150] width 103 height 19
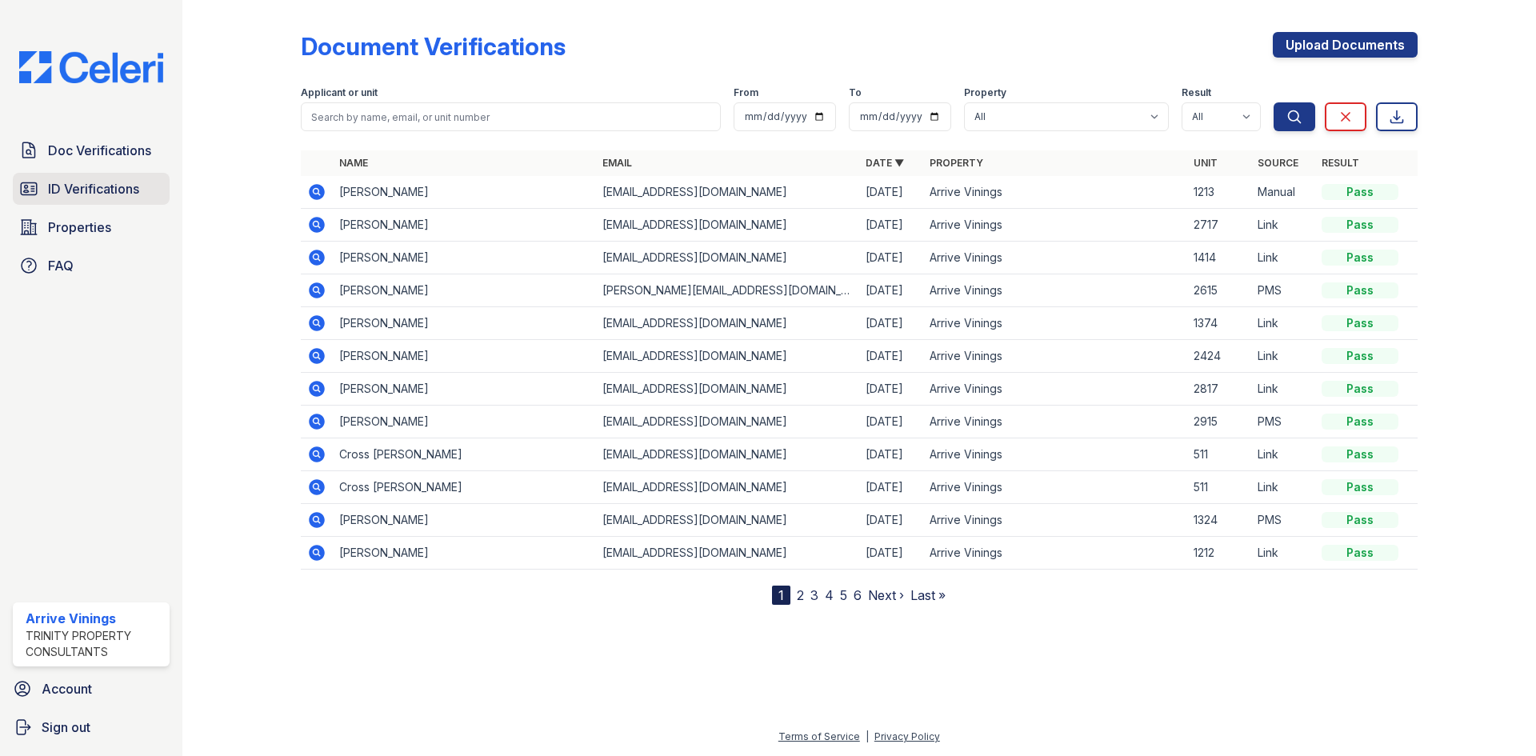
click at [121, 197] on span "ID Verifications" at bounding box center [93, 188] width 91 height 19
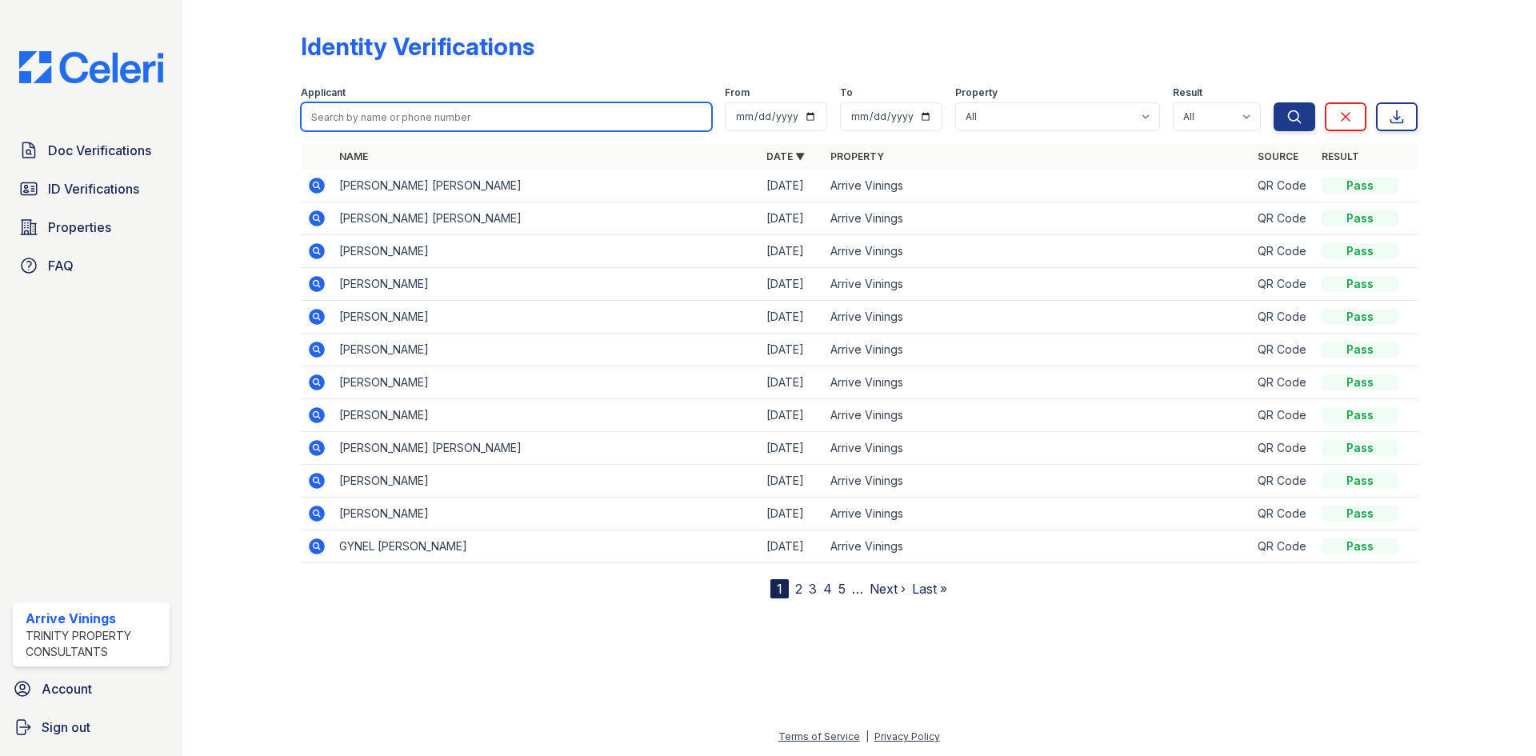
click at [523, 114] on input "search" at bounding box center [506, 116] width 411 height 29
type input "FENCH"
click at [1274, 102] on button "Search" at bounding box center [1295, 116] width 42 height 29
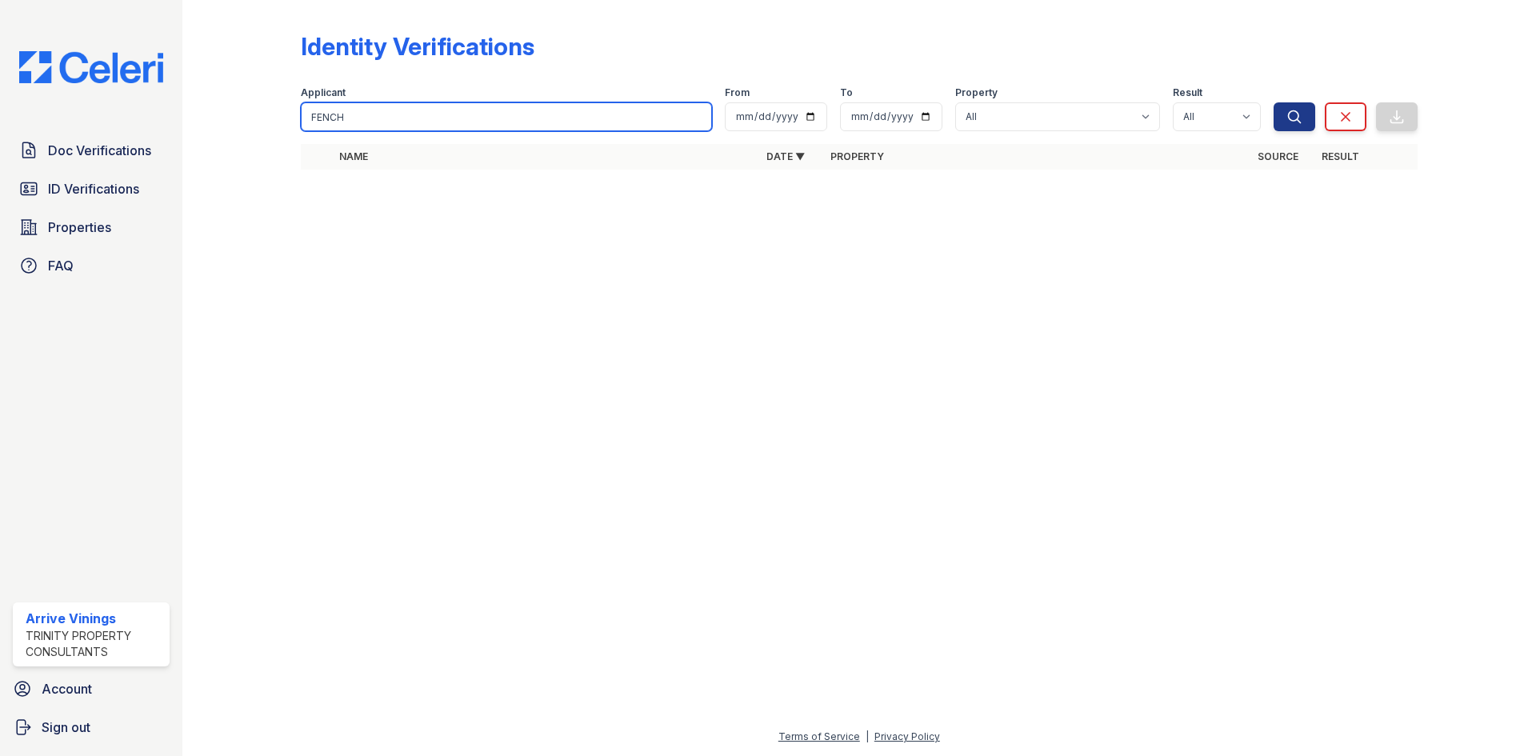
click at [216, 118] on div "Identity Verifications Filter Applicant FENCH From To Property All Arrive Vinin…" at bounding box center [859, 105] width 1302 height 211
type input "SOLOMON"
click at [1274, 102] on button "Search" at bounding box center [1295, 116] width 42 height 29
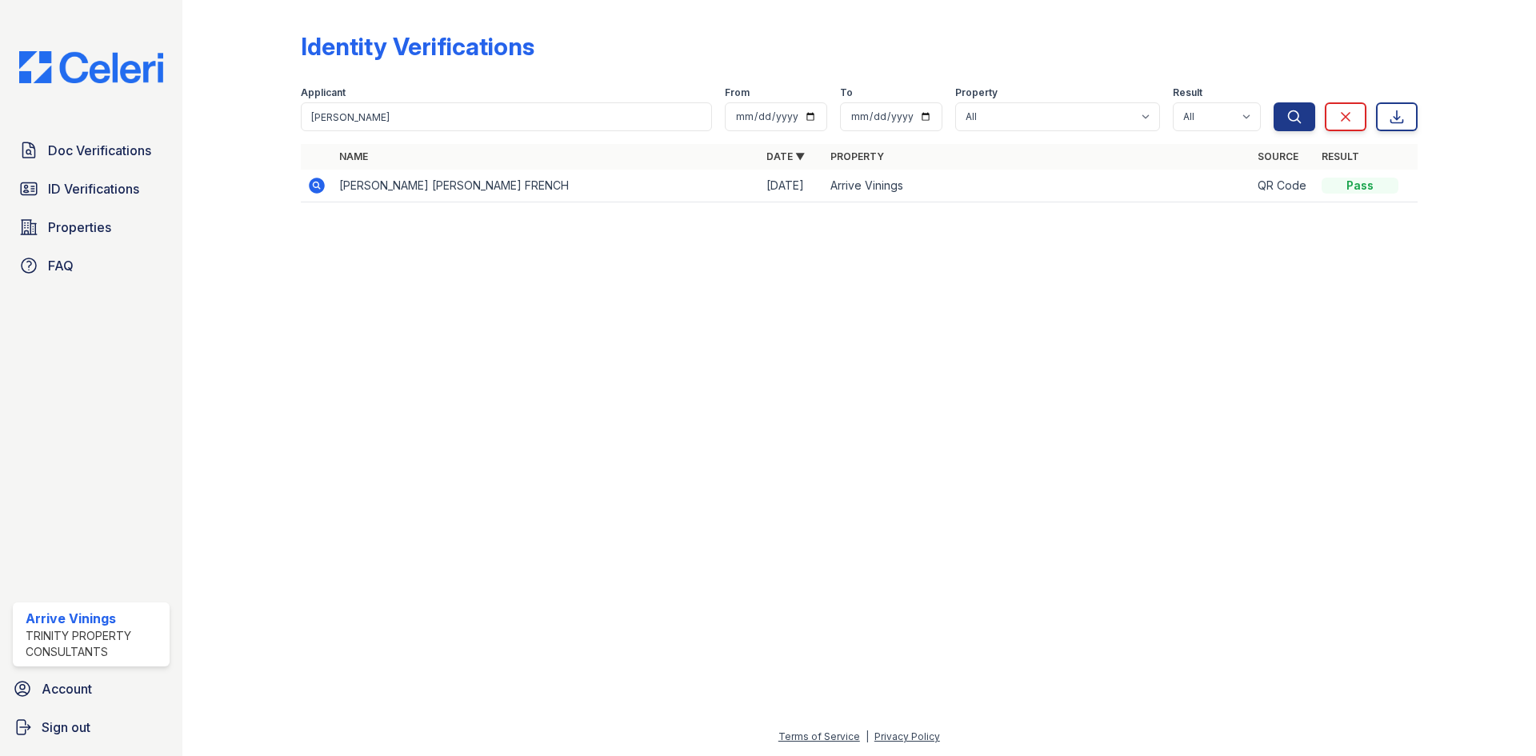
click at [314, 181] on icon at bounding box center [317, 186] width 16 height 16
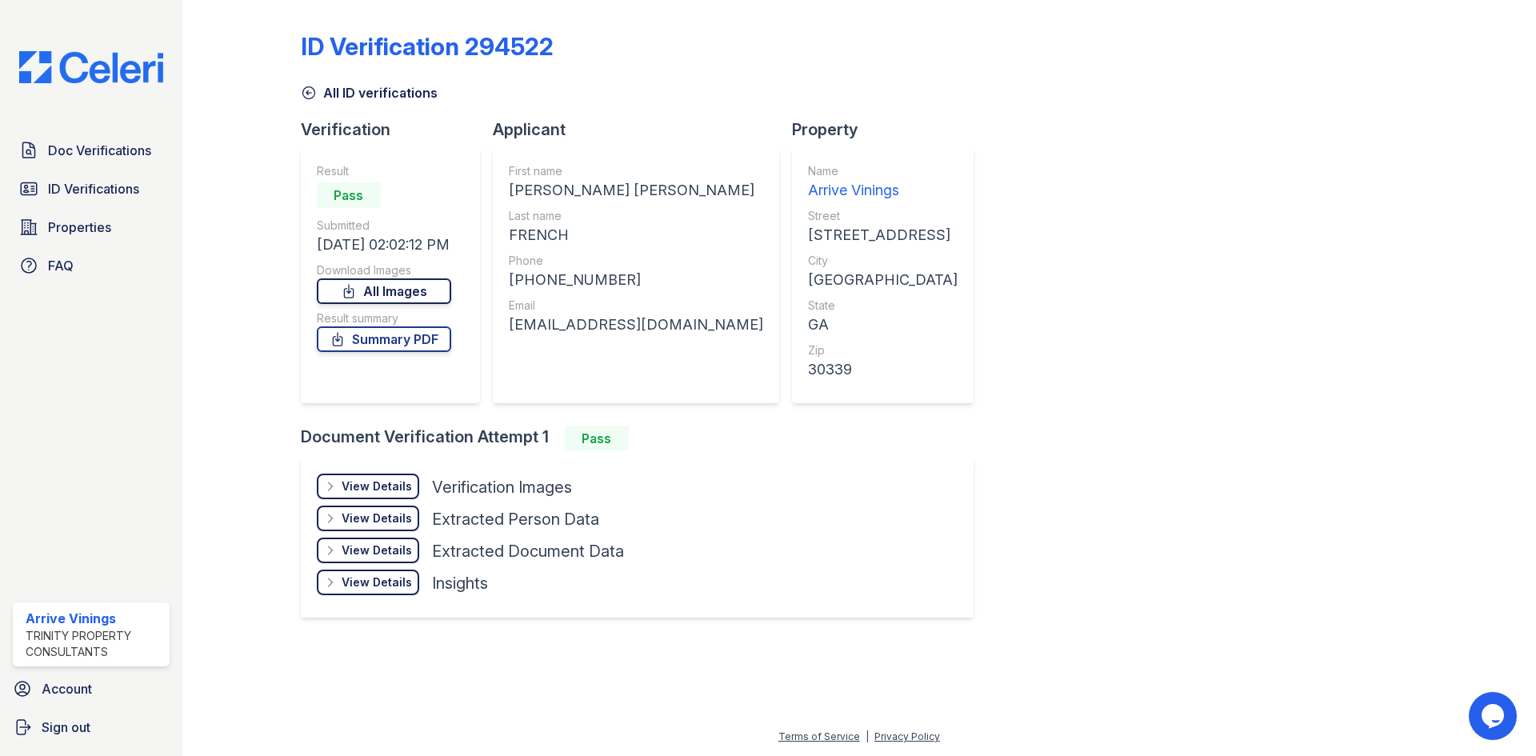
click at [408, 290] on link "All Images" at bounding box center [384, 291] width 134 height 26
click at [384, 344] on link "Summary PDF" at bounding box center [384, 339] width 134 height 26
